Goal: Information Seeking & Learning: Learn about a topic

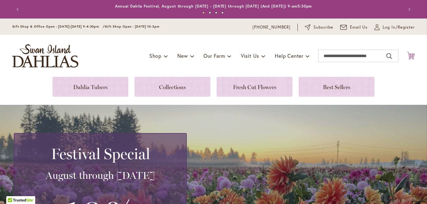
click at [410, 55] on icon "Cart .cls-1 { fill: #231f20; }" at bounding box center [411, 56] width 8 height 8
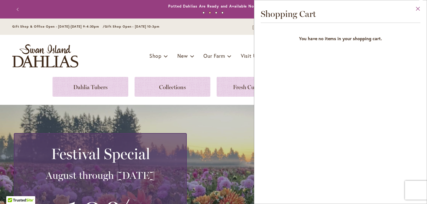
click at [417, 8] on button "Close" at bounding box center [418, 10] width 17 height 20
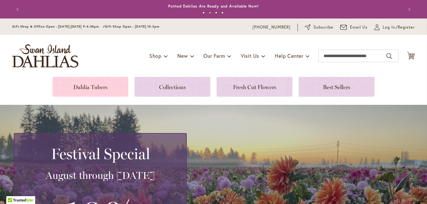
click at [94, 87] on link at bounding box center [91, 87] width 76 height 20
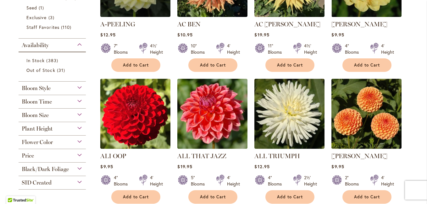
scroll to position [220, 0]
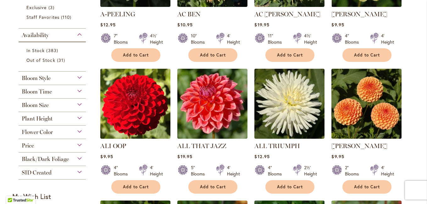
click at [76, 117] on div "Plant Height" at bounding box center [52, 117] width 67 height 10
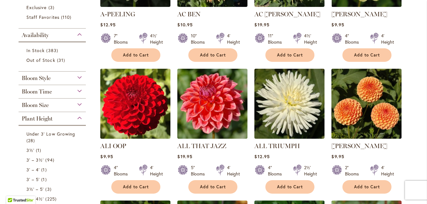
scroll to position [332, 0]
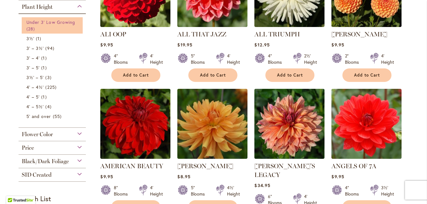
click at [60, 23] on span "Under 3' Low Growing" at bounding box center [50, 22] width 49 height 6
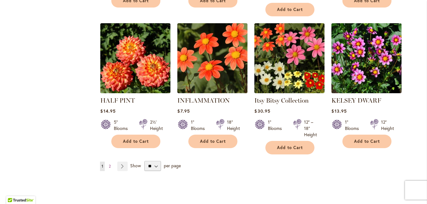
scroll to position [535, 0]
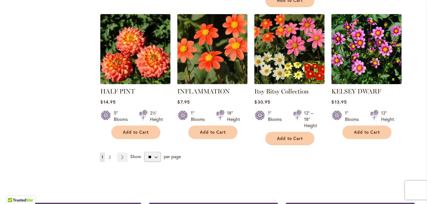
click at [109, 155] on span "2" at bounding box center [110, 157] width 2 height 5
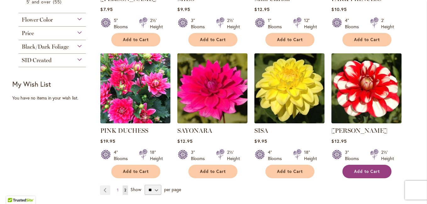
scroll to position [409, 0]
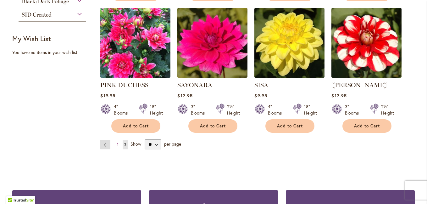
click at [103, 140] on link "Page Previous" at bounding box center [105, 144] width 10 height 9
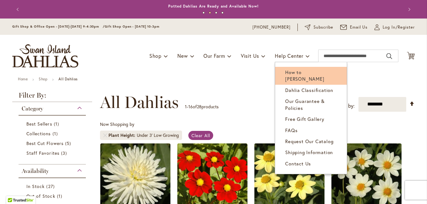
click at [293, 71] on span "How to [PERSON_NAME]" at bounding box center [304, 75] width 39 height 13
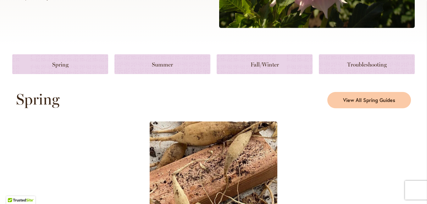
scroll to position [252, 0]
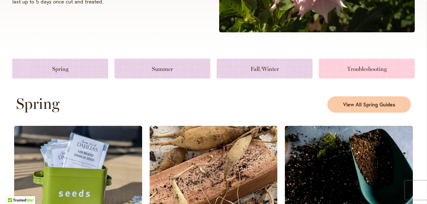
click at [367, 70] on link at bounding box center [367, 69] width 96 height 20
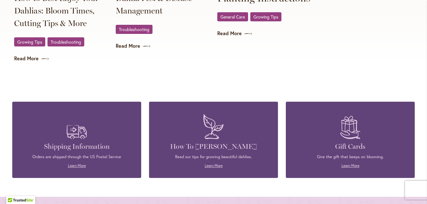
scroll to position [1247, 0]
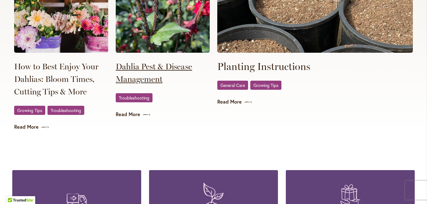
click at [157, 65] on link "Dahlia Pest & Disease Management" at bounding box center [163, 72] width 94 height 25
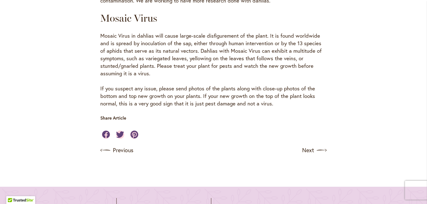
scroll to position [1132, 0]
